Goal: Task Accomplishment & Management: Use online tool/utility

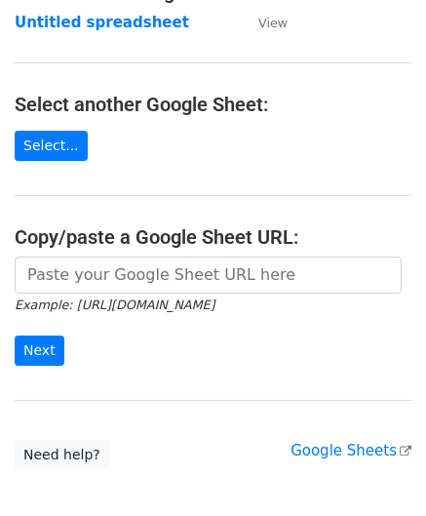
scroll to position [195, 0]
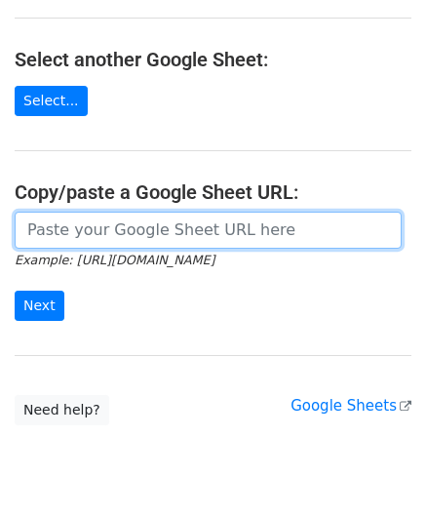
click at [113, 223] on input "url" at bounding box center [208, 229] width 387 height 37
paste input "https://docs.google.com/spreadsheets/d/12T1Fnp6GqfHsLnATC6yy_rCxo8jBeERroaMNZ0s…"
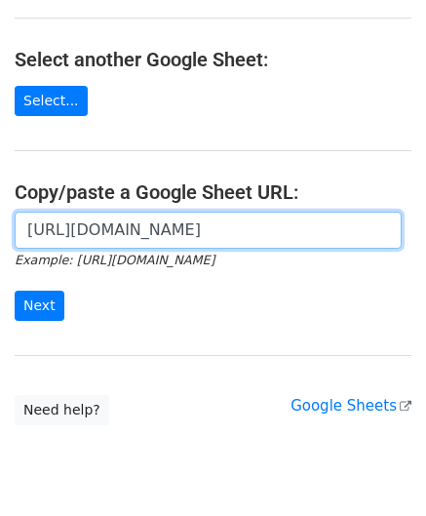
scroll to position [0, 413]
type input "https://docs.google.com/spreadsheets/d/12T1Fnp6GqfHsLnATC6yy_rCxo8jBeERroaMNZ0s…"
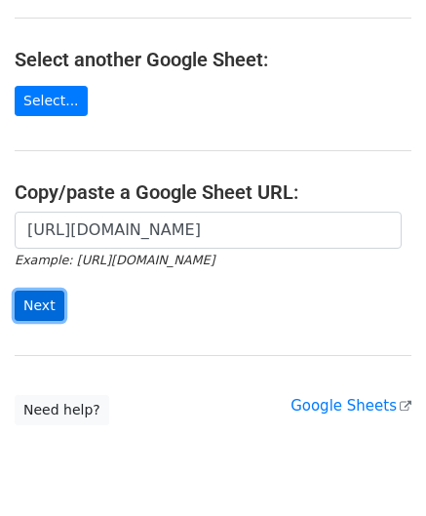
click at [35, 309] on input "Next" at bounding box center [40, 305] width 50 height 30
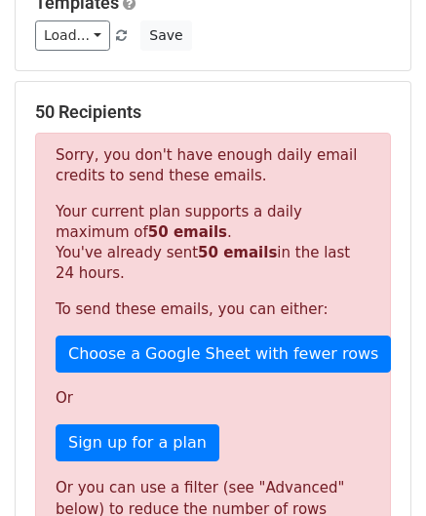
scroll to position [655, 0]
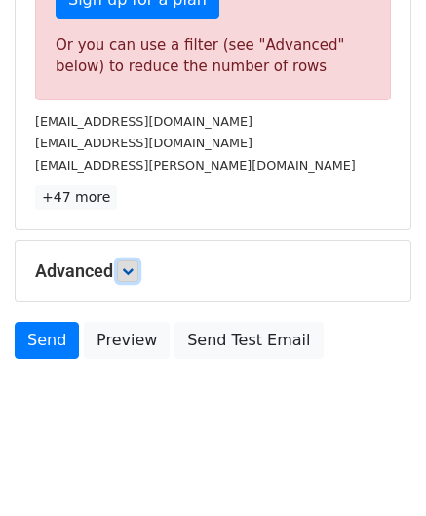
click at [133, 266] on icon at bounding box center [128, 271] width 12 height 12
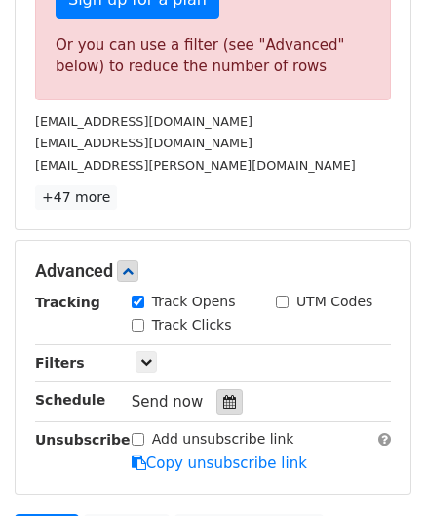
click at [223, 395] on icon at bounding box center [229, 402] width 13 height 14
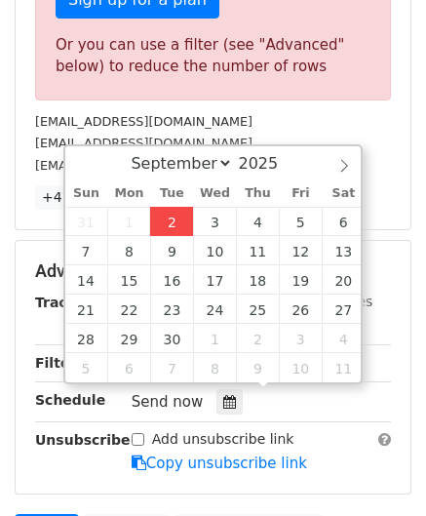
type input "[DATE] 12:00"
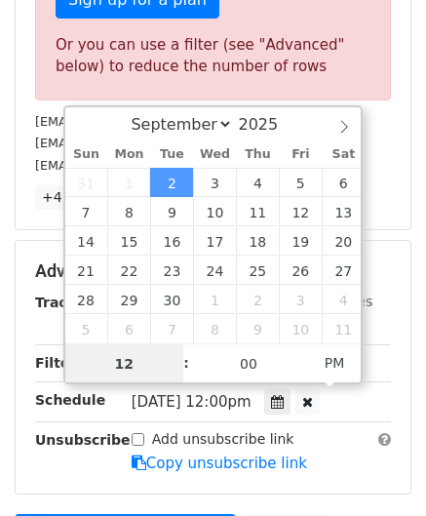
paste input "4"
type input "4"
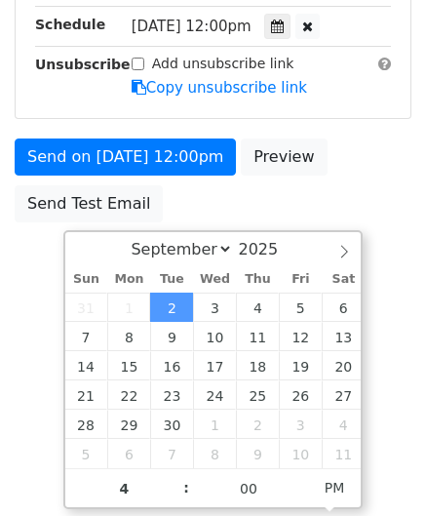
type input "[DATE] 16:00"
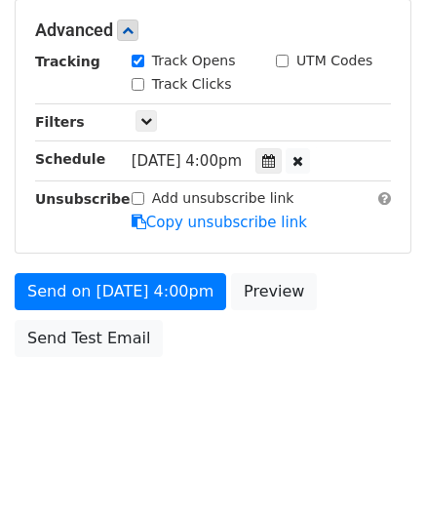
scroll to position [894, 0]
